Goal: Connect with others: Connect with others

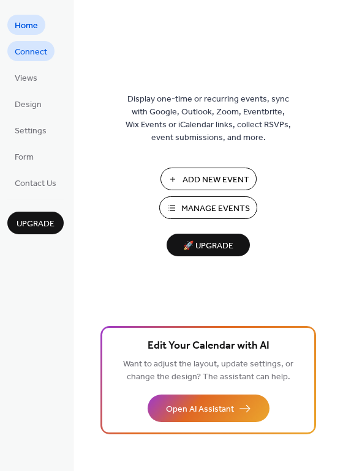
click at [29, 52] on span "Connect" at bounding box center [31, 52] width 32 height 13
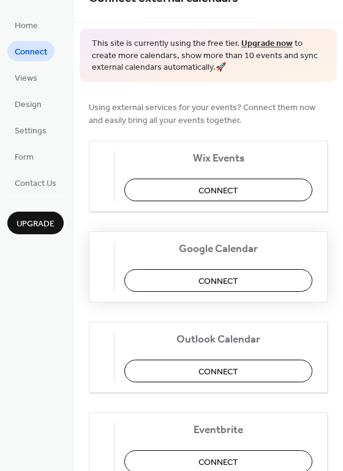
scroll to position [26, 0]
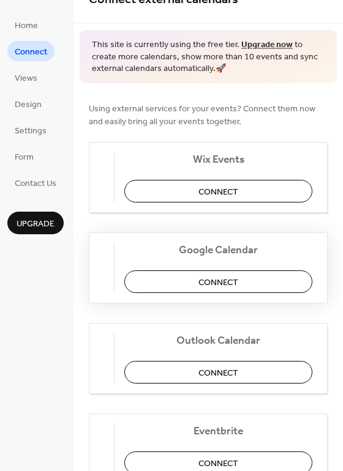
click at [215, 284] on span "Connect" at bounding box center [218, 282] width 40 height 13
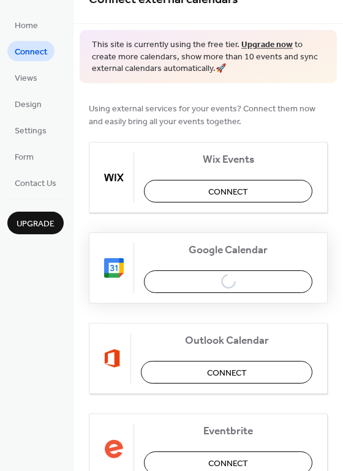
click at [191, 278] on div "Google Calendar Connect" at bounding box center [208, 267] width 239 height 71
click at [193, 283] on div "Google Calendar Connect" at bounding box center [208, 267] width 239 height 71
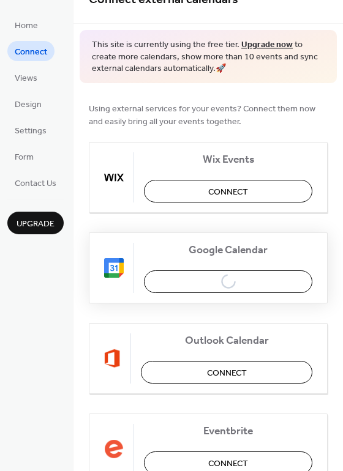
click at [193, 283] on div "Google Calendar Connect" at bounding box center [208, 267] width 239 height 71
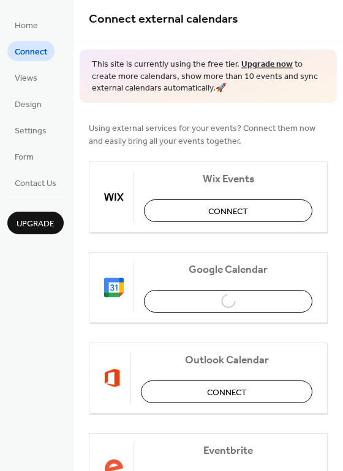
scroll to position [0, 0]
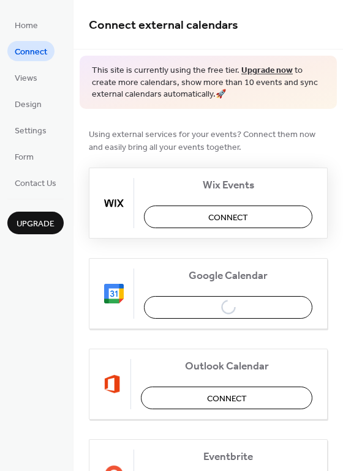
click at [218, 218] on span "Connect" at bounding box center [228, 217] width 40 height 13
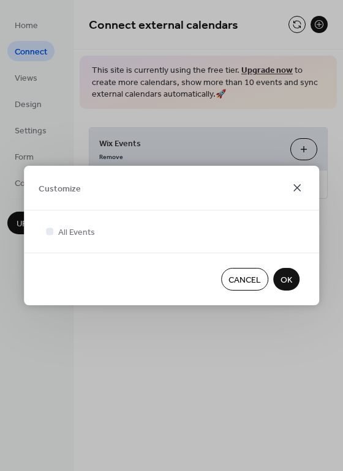
click at [299, 190] on icon at bounding box center [296, 187] width 7 height 7
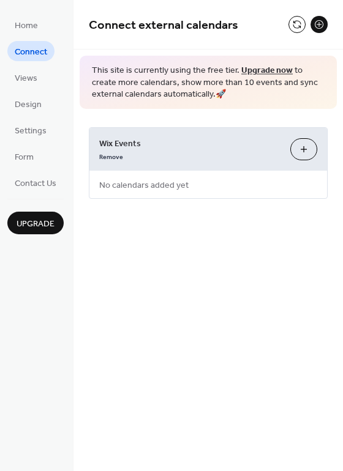
click at [30, 53] on span "Connect" at bounding box center [31, 52] width 32 height 13
click at [300, 24] on button at bounding box center [296, 24] width 17 height 17
click at [319, 23] on button at bounding box center [318, 24] width 17 height 17
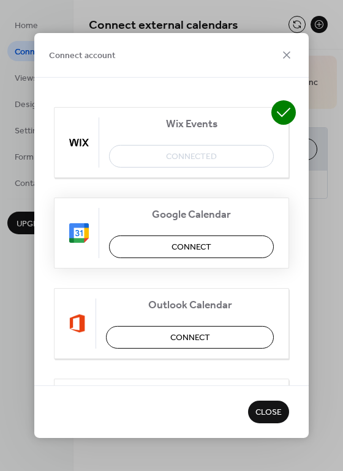
click at [195, 247] on span "Connect" at bounding box center [191, 247] width 40 height 13
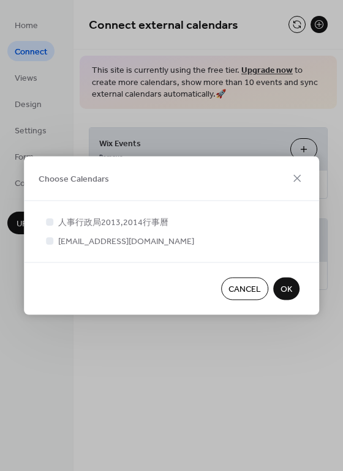
click at [286, 289] on span "OK" at bounding box center [286, 289] width 12 height 13
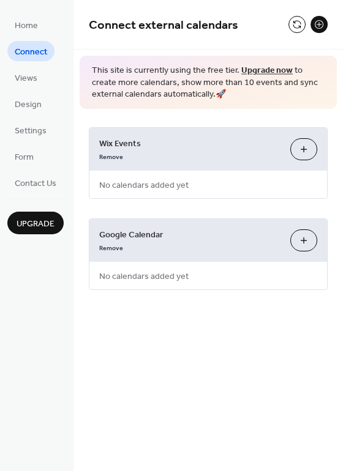
click at [300, 237] on button "Choose Calendars" at bounding box center [303, 240] width 27 height 22
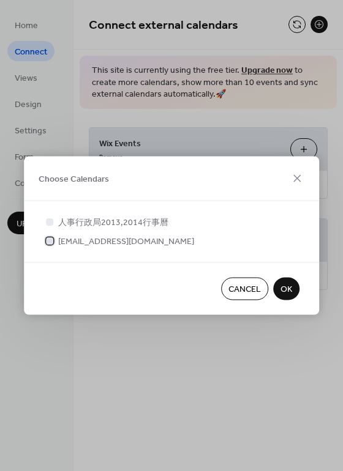
click at [113, 243] on span "[EMAIL_ADDRESS][DOMAIN_NAME]" at bounding box center [126, 241] width 136 height 13
click at [284, 295] on span "OK" at bounding box center [286, 289] width 12 height 13
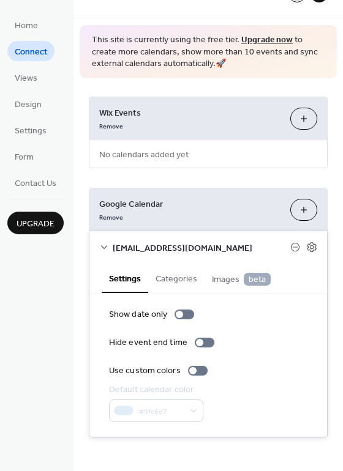
scroll to position [32, 0]
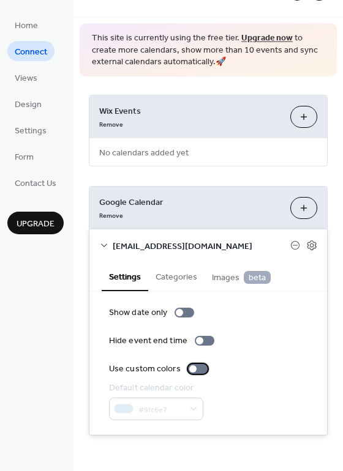
click at [197, 368] on div at bounding box center [198, 369] width 20 height 10
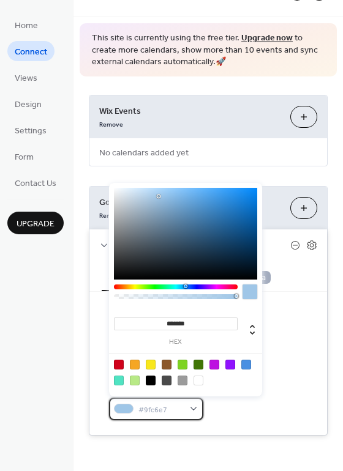
click at [195, 406] on div "#9fc6e7" at bounding box center [156, 409] width 94 height 23
click at [245, 365] on div at bounding box center [246, 365] width 10 height 10
type input "*******"
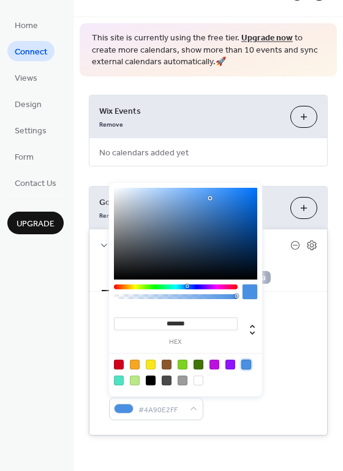
click at [300, 210] on button "Choose Calendars" at bounding box center [303, 208] width 27 height 22
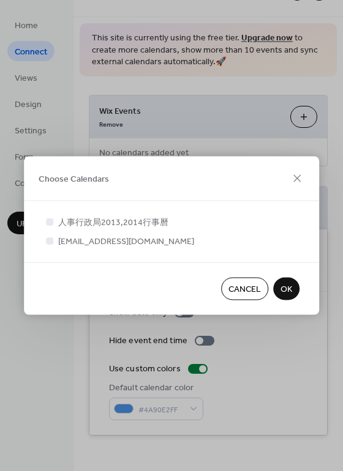
click at [289, 292] on span "OK" at bounding box center [286, 289] width 12 height 13
